Goal: Information Seeking & Learning: Learn about a topic

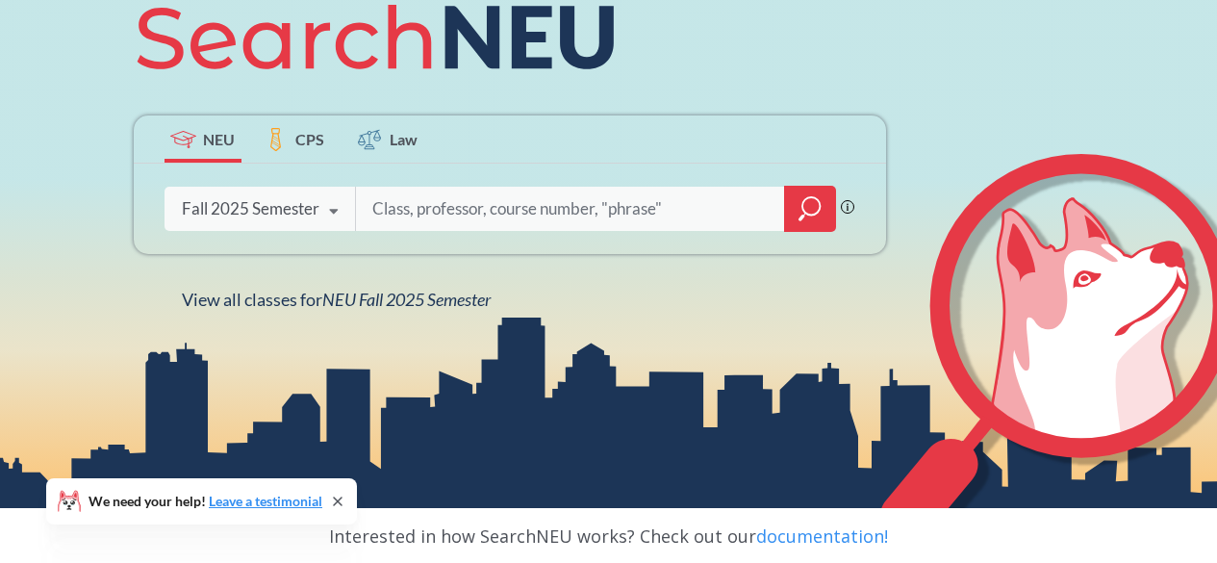
scroll to position [190, 0]
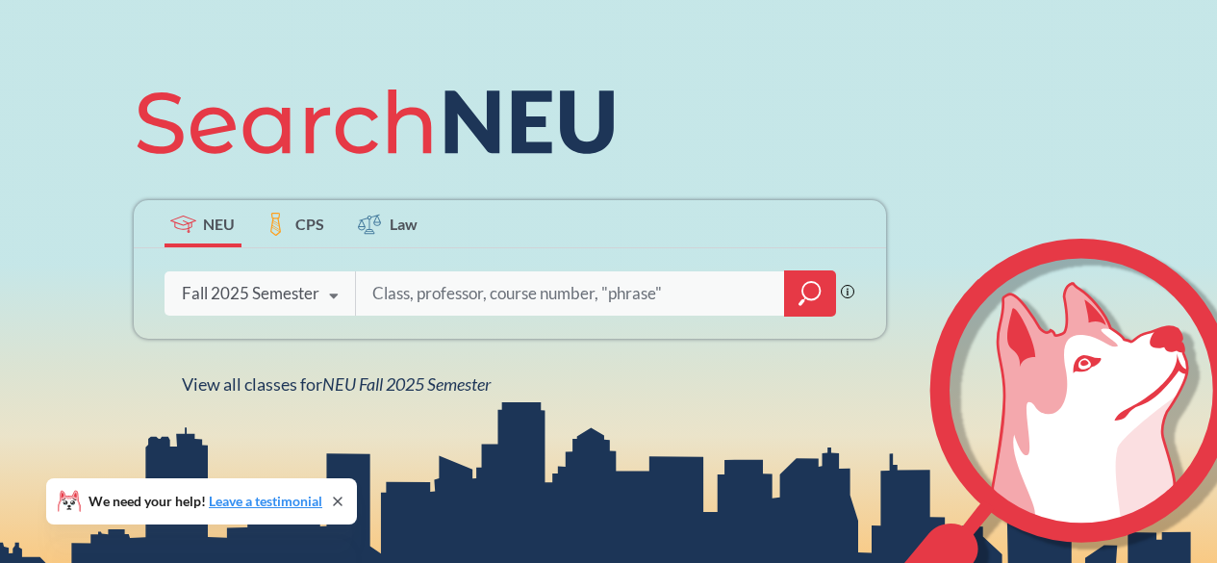
click at [426, 289] on input "search" at bounding box center [570, 293] width 400 height 40
type input "Promt"
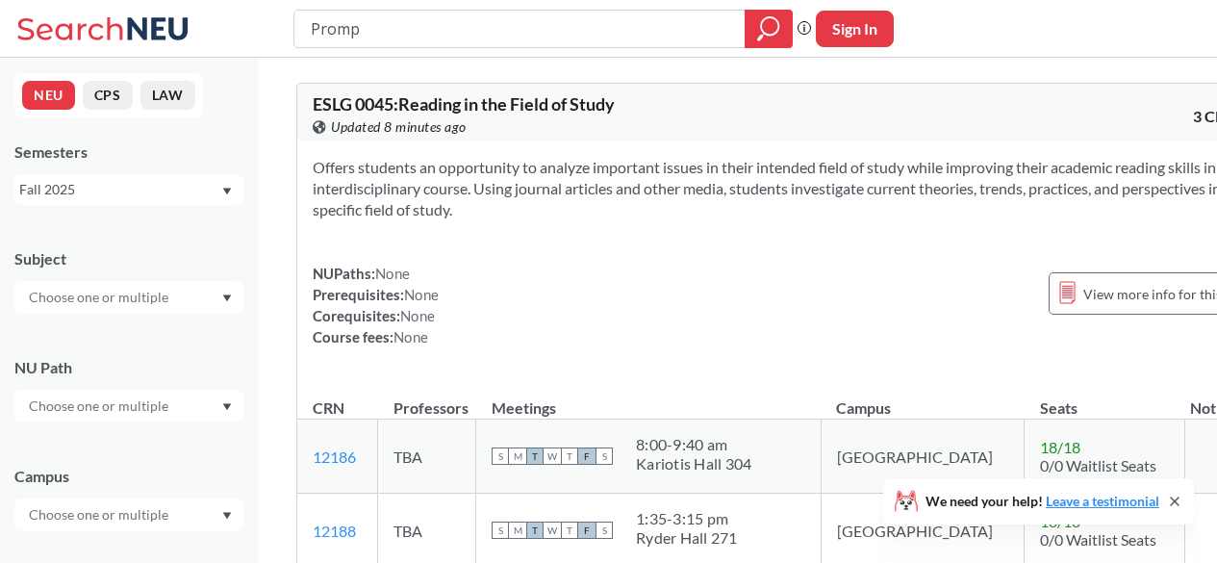
type input "Prompt"
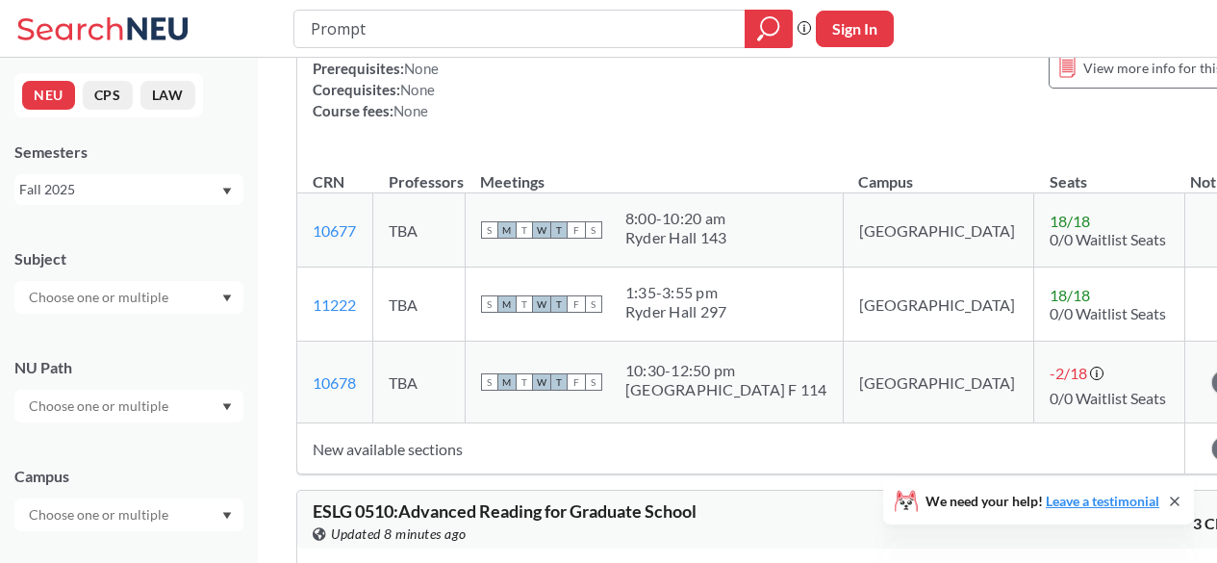
scroll to position [3491, 0]
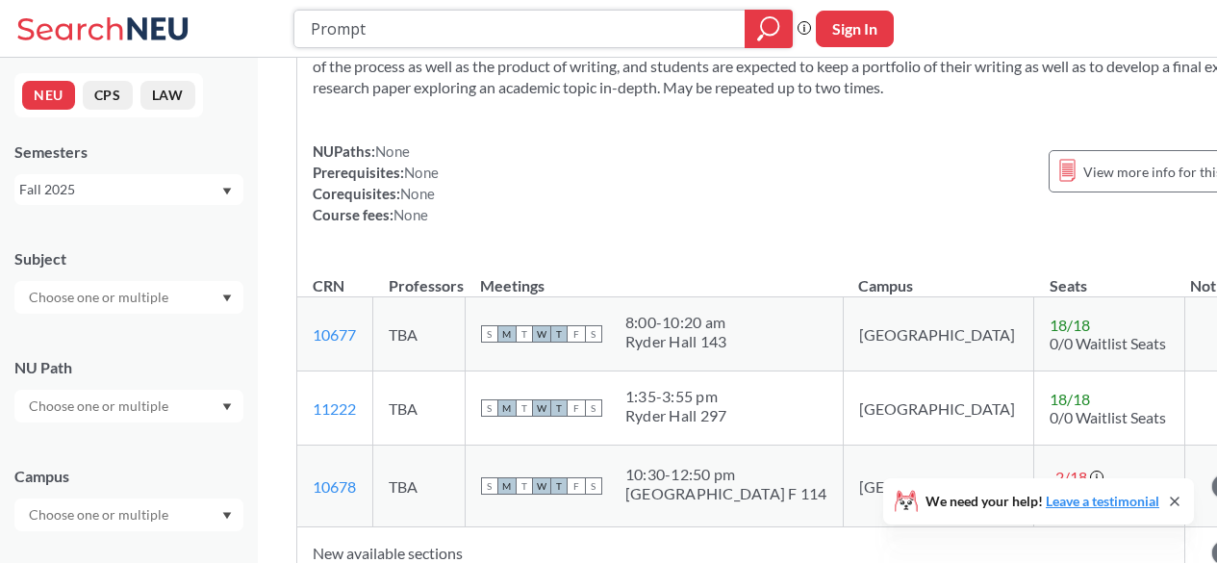
click at [476, 28] on input "Prompt" at bounding box center [520, 29] width 422 height 33
type input "Prompt Engineering"
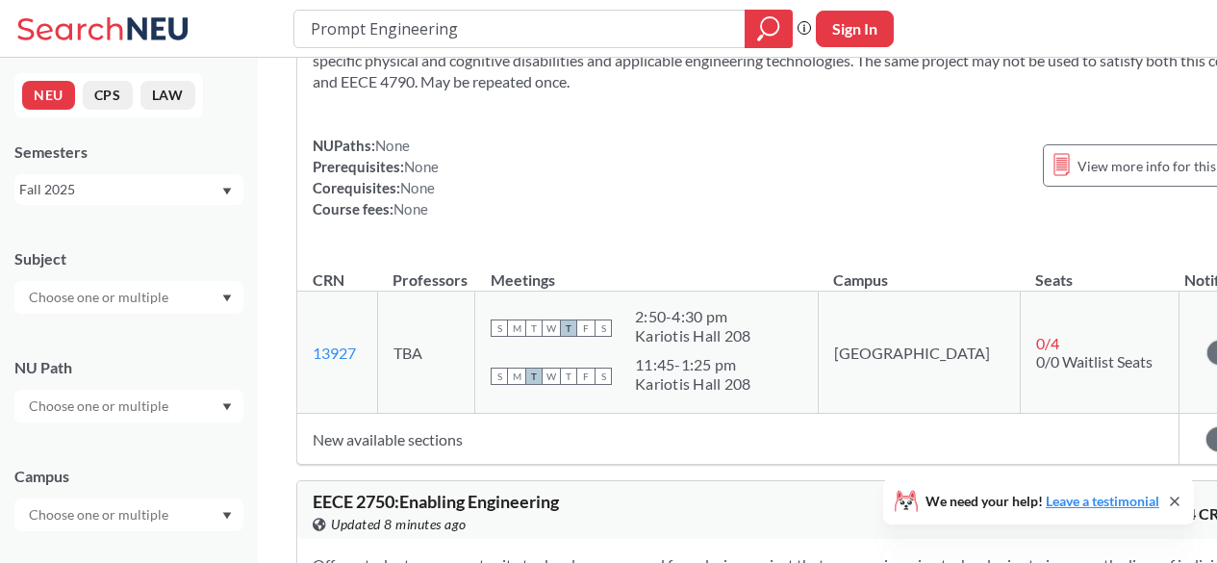
scroll to position [2168, 0]
click at [343, 21] on input "Prompt Engineering" at bounding box center [520, 29] width 422 height 33
type input "Engineering"
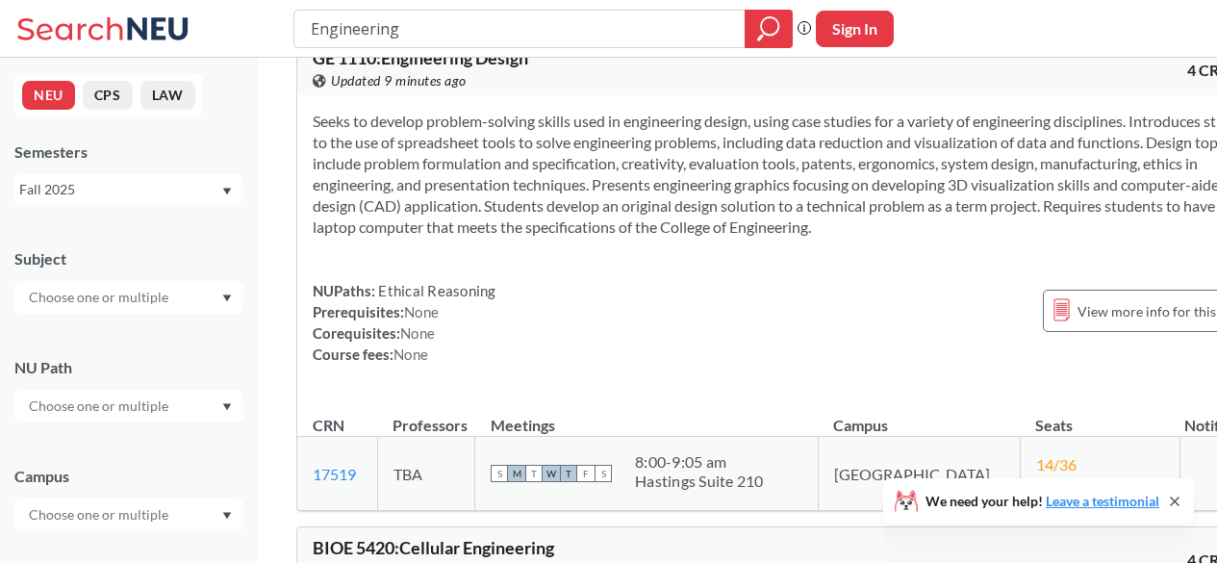
scroll to position [713, 0]
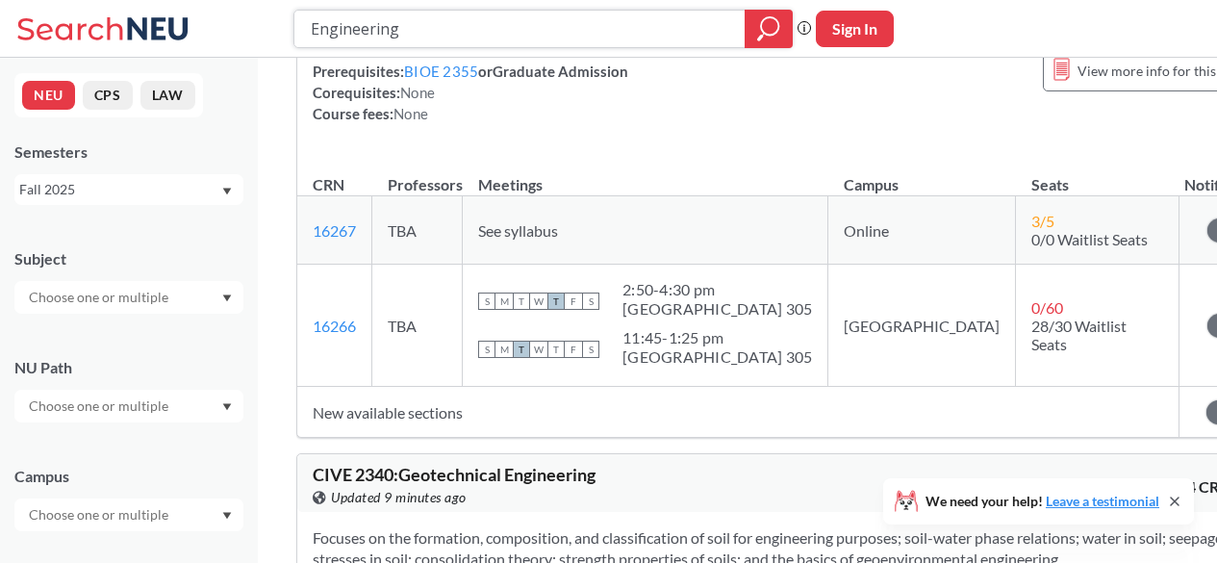
click at [353, 41] on input "Engineering" at bounding box center [520, 29] width 422 height 33
type input "INFO7375"
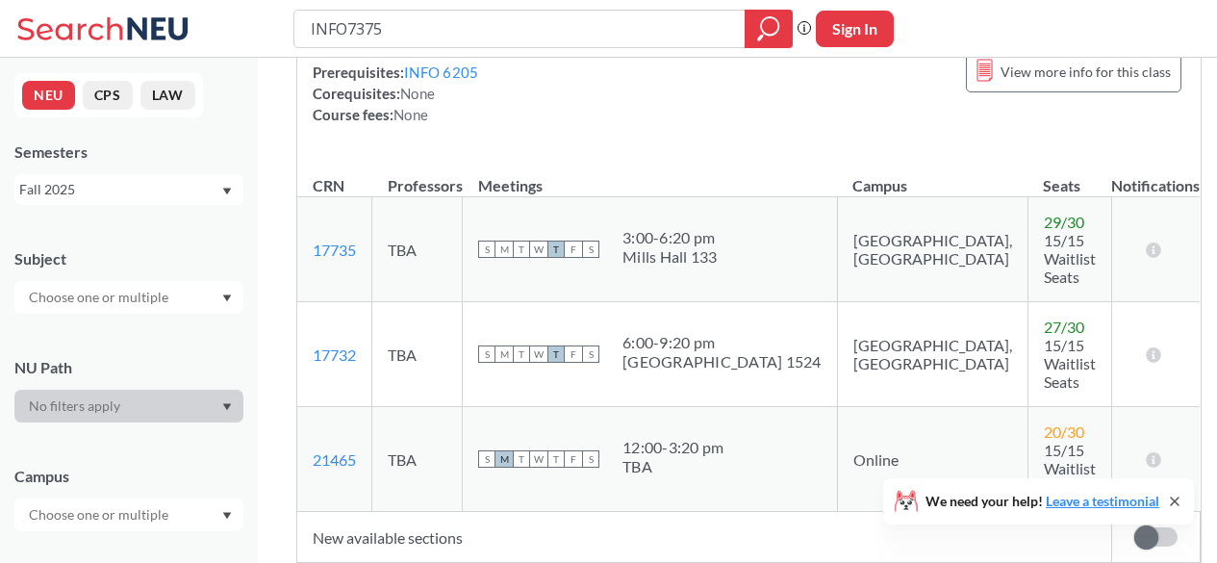
scroll to position [223, 0]
drag, startPoint x: 392, startPoint y: 26, endPoint x: 135, endPoint y: 68, distance: 261.2
click at [135, 68] on div "INFO7375 Phrase search guarantees the exact search appears in the results. Ex. …" at bounding box center [608, 343] width 1217 height 1132
type input "Gen AI"
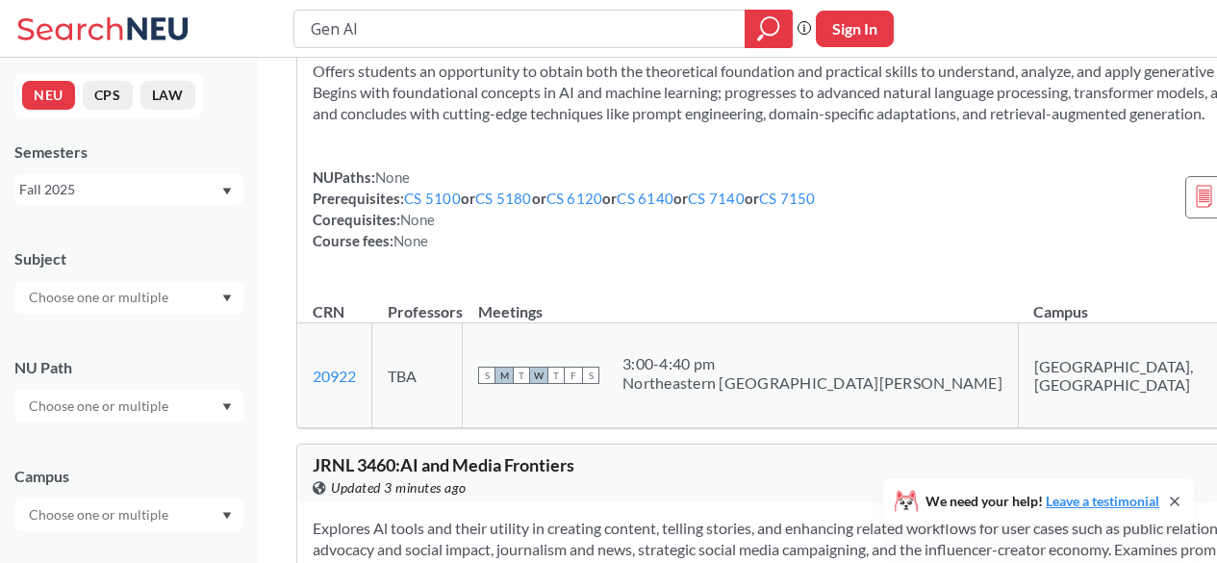
scroll to position [1169, 0]
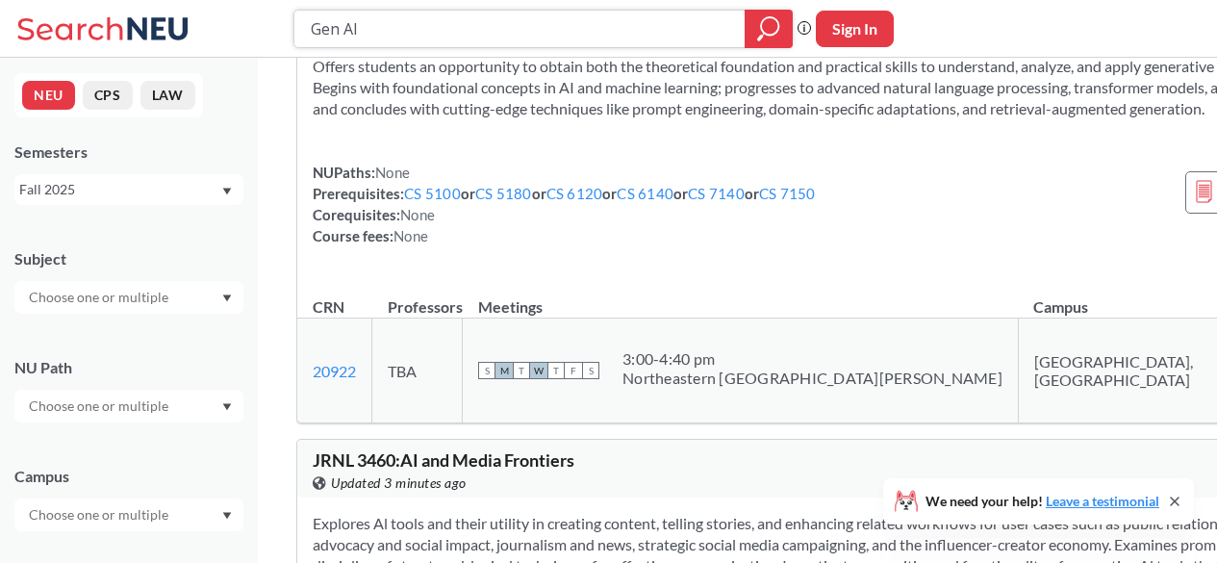
drag, startPoint x: 691, startPoint y: 363, endPoint x: 400, endPoint y: 26, distance: 445.2
click at [400, 26] on input "Gen AI" at bounding box center [520, 29] width 422 height 33
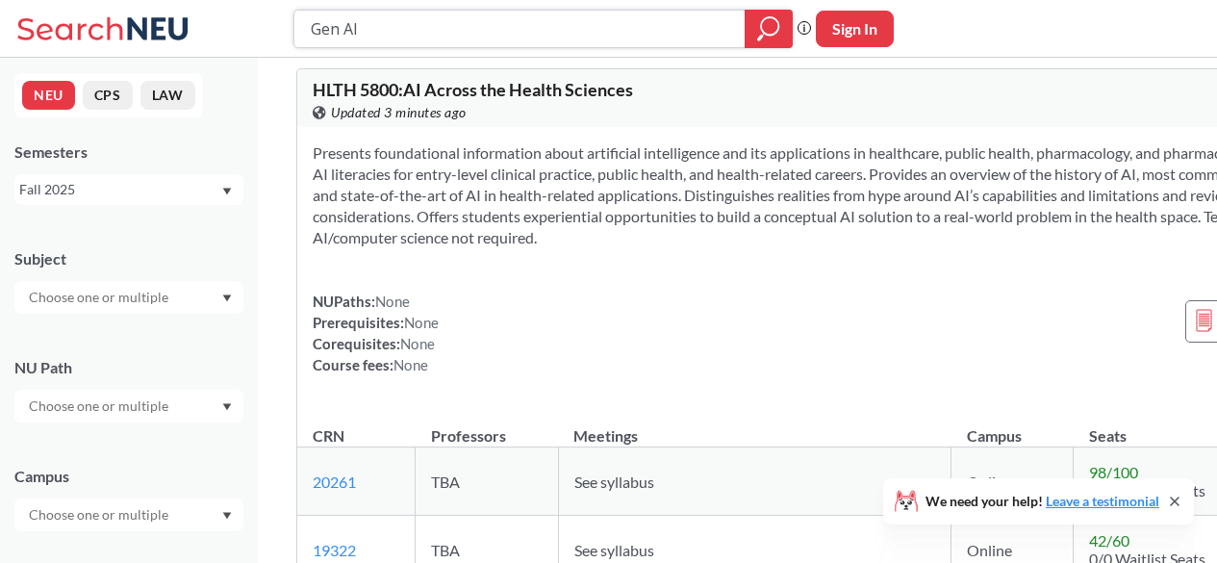
scroll to position [3015, 0]
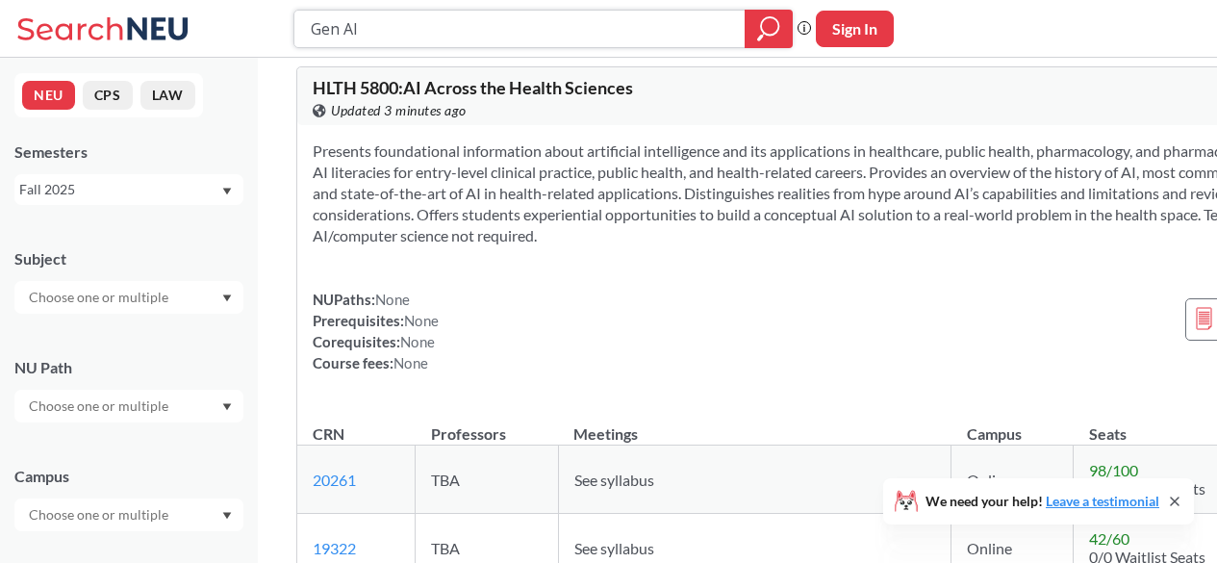
drag, startPoint x: 407, startPoint y: 38, endPoint x: 228, endPoint y: 32, distance: 179.0
click at [228, 32] on div "Gen AI Phrase search guarantees the exact search appears in the results. Ex. If…" at bounding box center [608, 29] width 1217 height 58
